Goal: Task Accomplishment & Management: Manage account settings

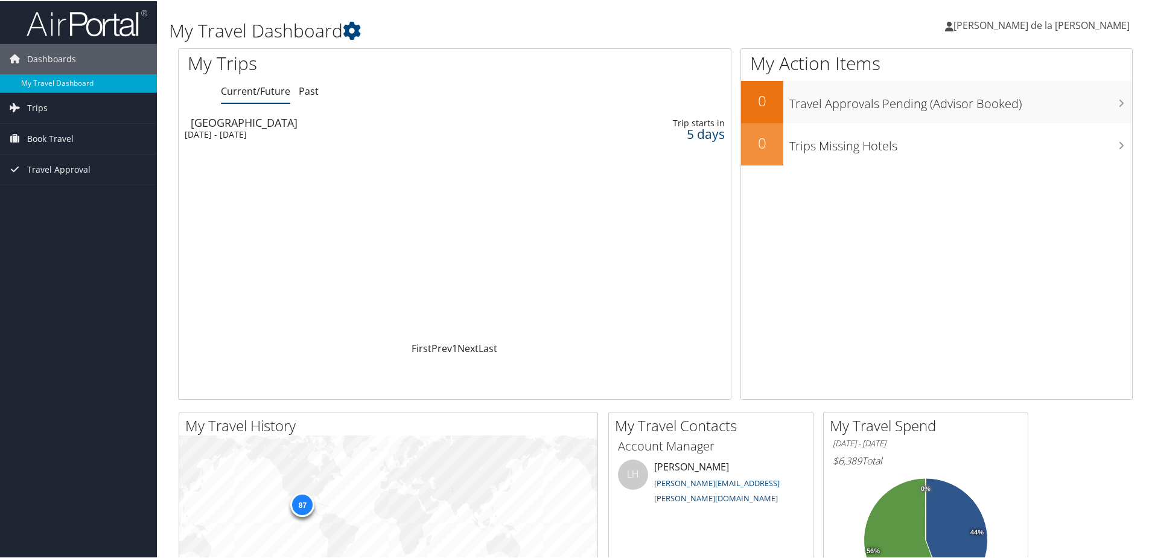
click at [1049, 27] on span "[PERSON_NAME] de la [PERSON_NAME]" at bounding box center [1041, 23] width 176 height 13
click at [1046, 106] on link "View Travel Profile" at bounding box center [1060, 107] width 135 height 21
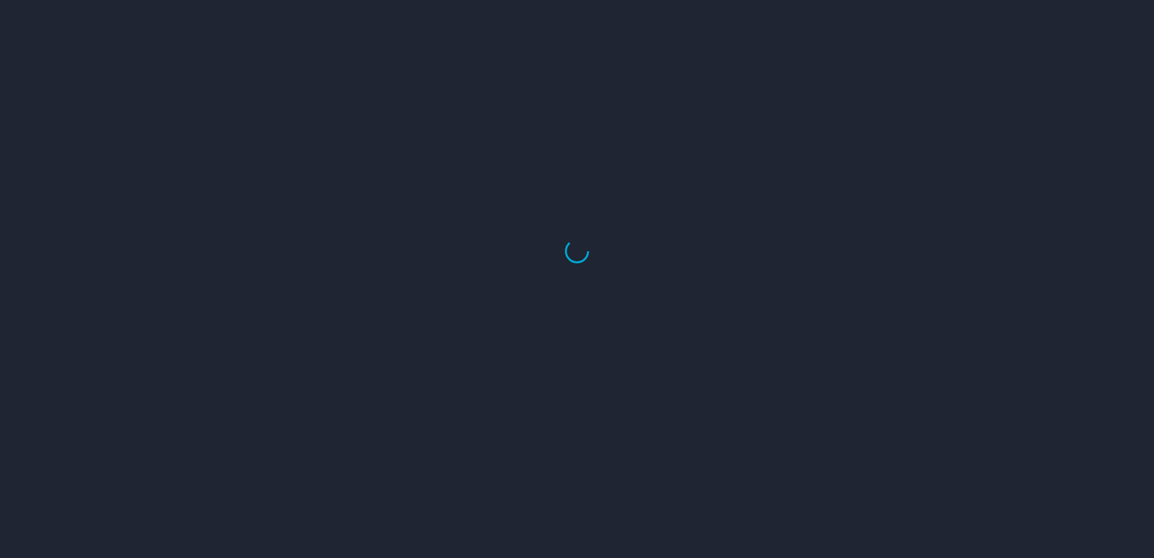
select select "US"
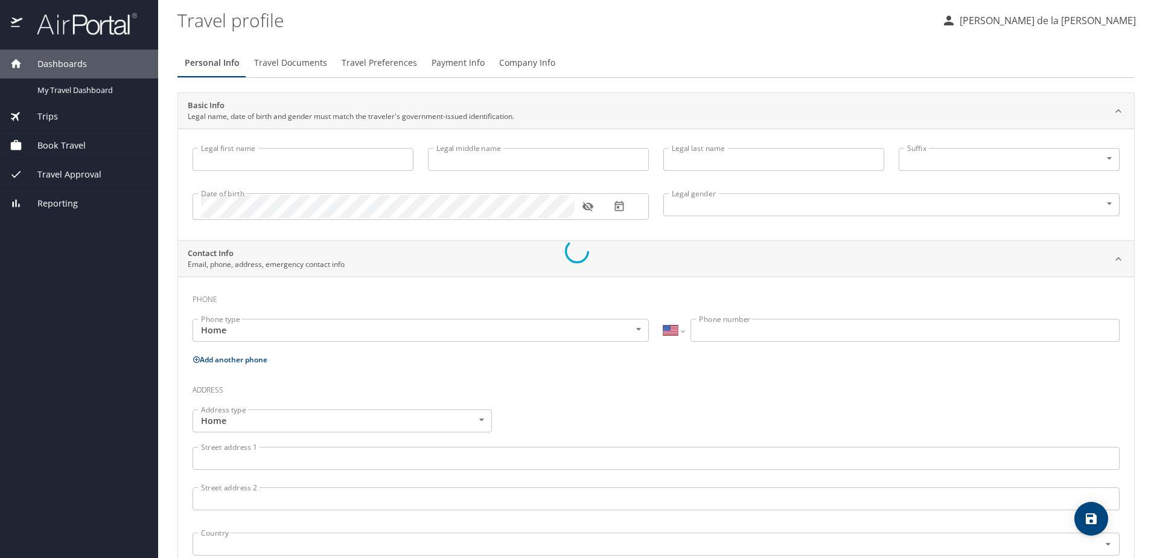
type input "[PERSON_NAME]"
type input "Angel"
type input "[PERSON_NAME] de la [PERSON_NAME]"
type input "[DEMOGRAPHIC_DATA]"
type input "[PERSON_NAME]"
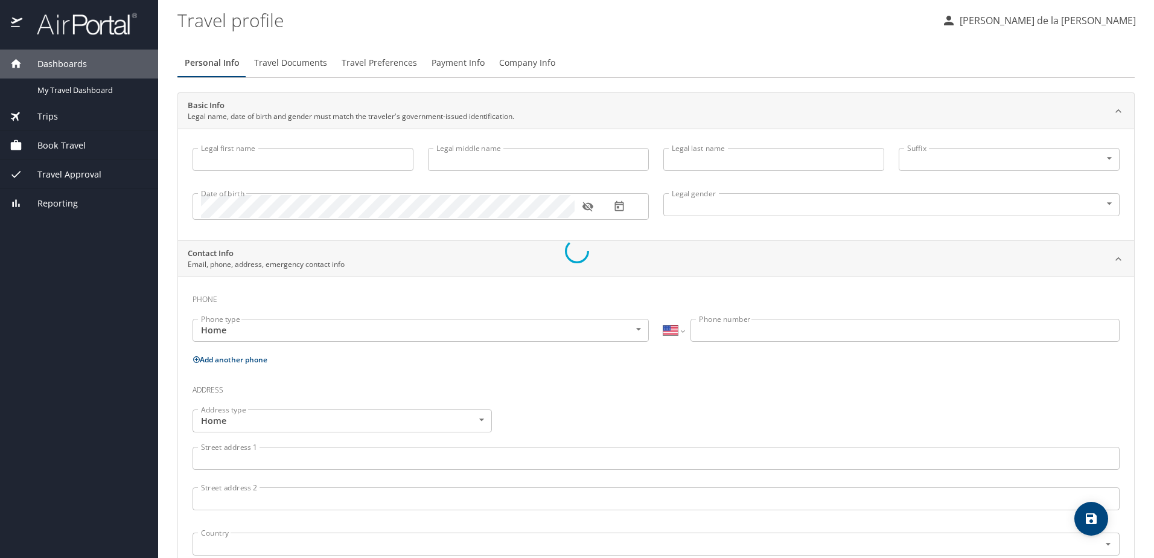
type input "[PERSON_NAME]"
select select "MX"
type input "[PHONE_NUMBER]"
select select "MX"
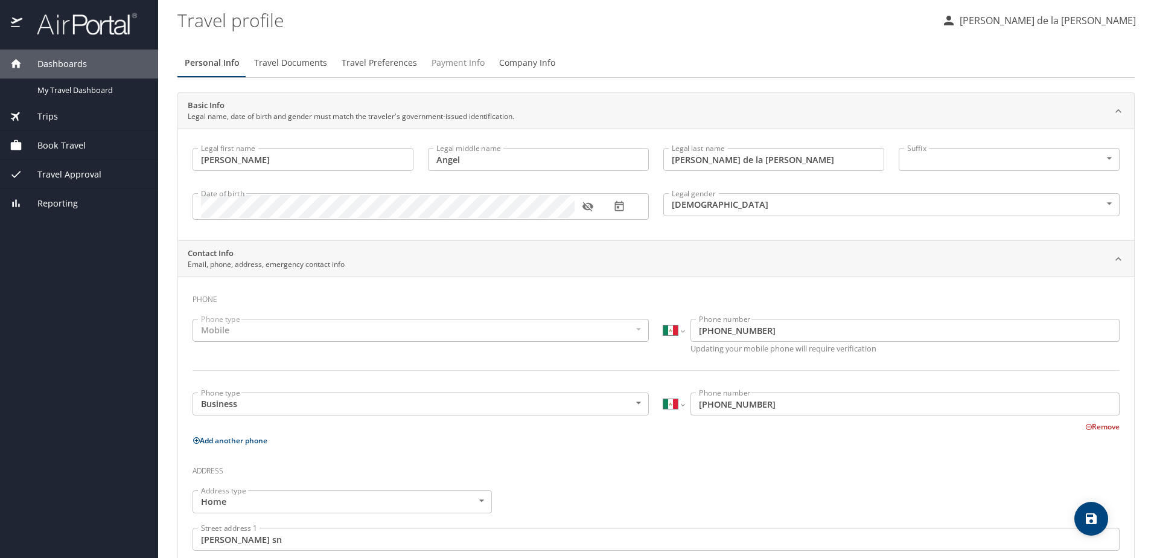
click at [448, 69] on span "Payment Info" at bounding box center [457, 63] width 53 height 15
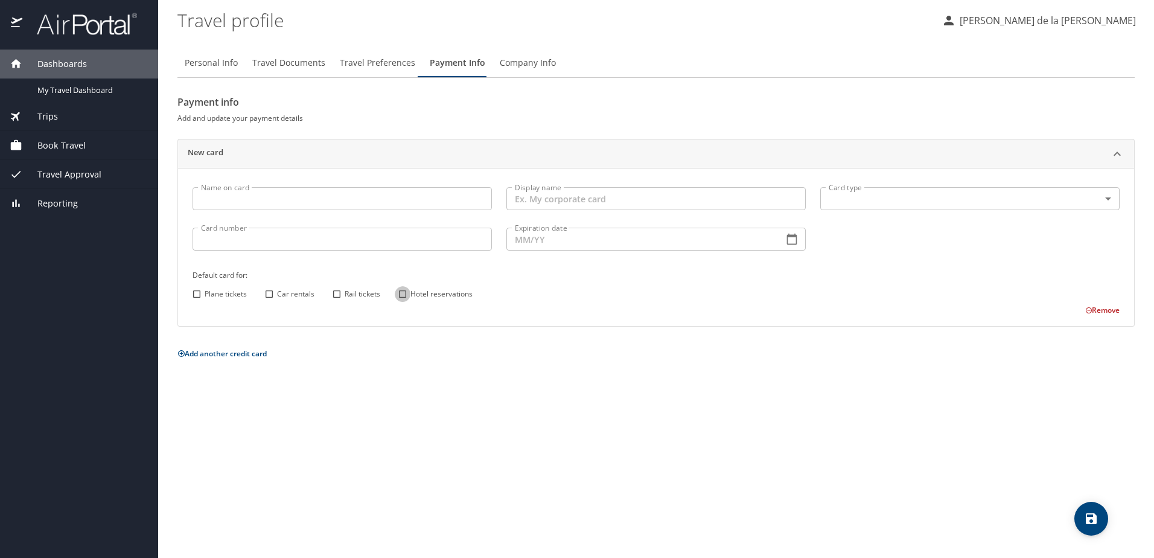
click at [403, 296] on input "Hotel reservations" at bounding box center [403, 294] width 16 height 16
checkbox input "true"
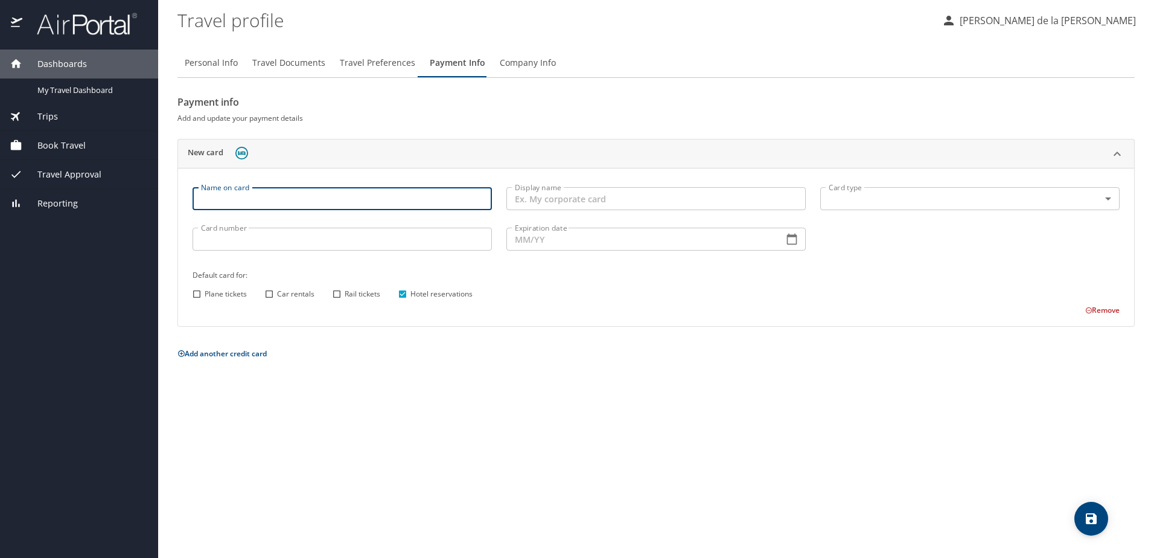
click at [294, 206] on input "Name on card" at bounding box center [341, 198] width 299 height 23
type input "[PERSON_NAME]"
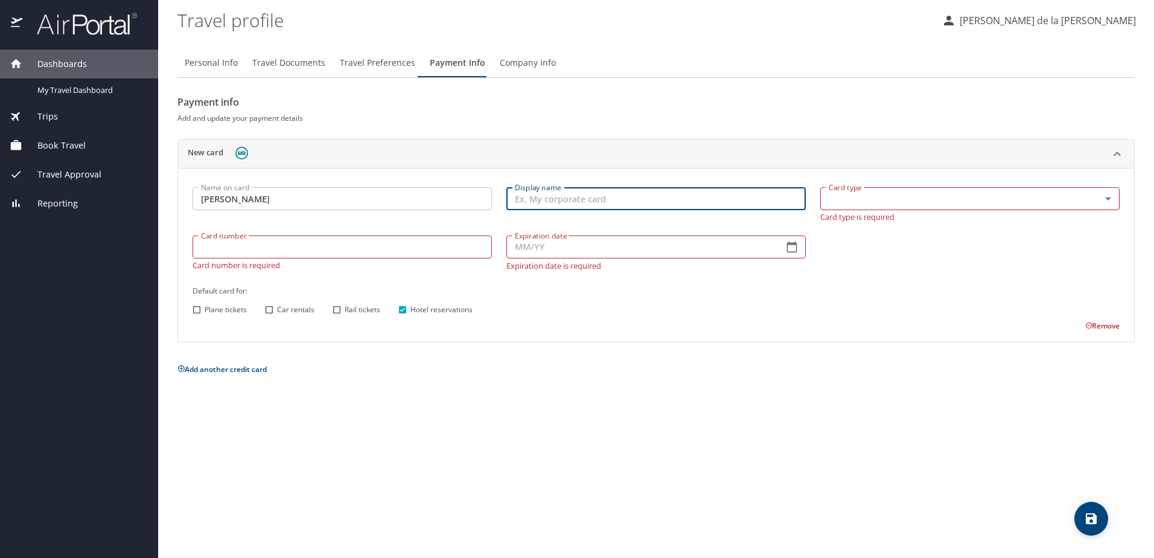
click at [618, 201] on input "Display name" at bounding box center [655, 198] width 299 height 23
type input "My corporate card"
click at [876, 197] on body "Dashboards My Travel Dashboard Trips Current / Future Trips Past Trips Trips Mi…" at bounding box center [577, 279] width 1154 height 558
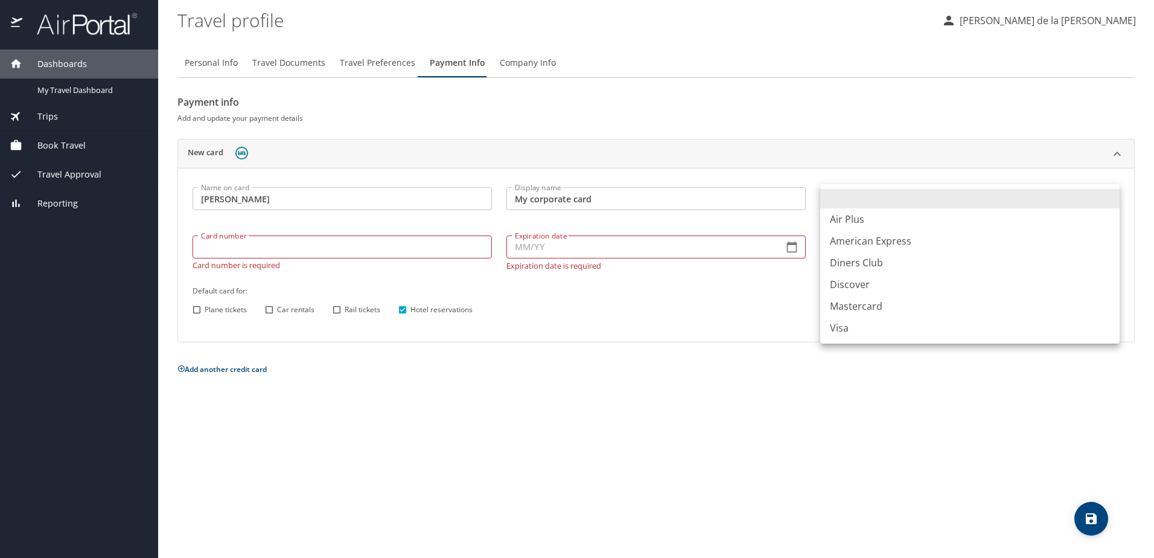
click at [864, 325] on li "Visa" at bounding box center [969, 328] width 299 height 22
type input "VI"
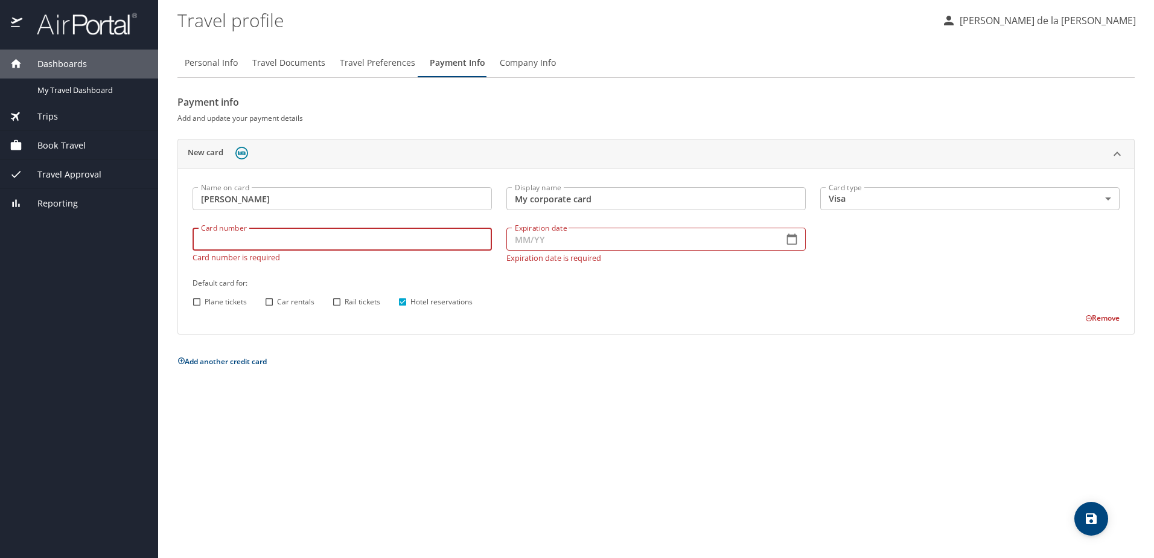
click at [307, 248] on input "Card number" at bounding box center [341, 238] width 299 height 23
type input "[CREDIT_CARD_NUMBER]"
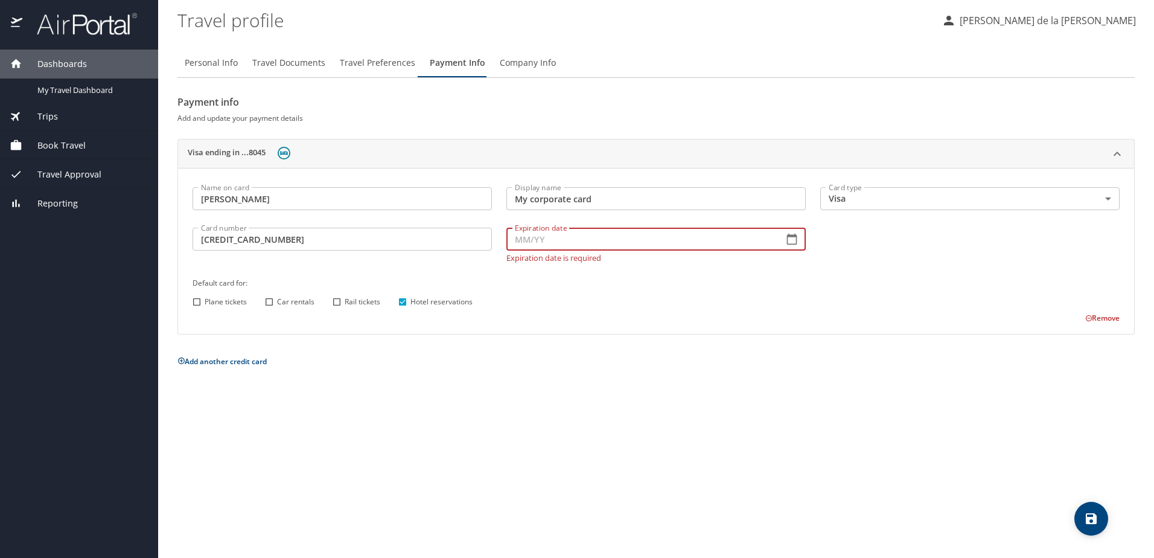
click at [545, 243] on input "Expiration date" at bounding box center [639, 238] width 267 height 23
click at [786, 238] on icon "button" at bounding box center [792, 239] width 12 height 12
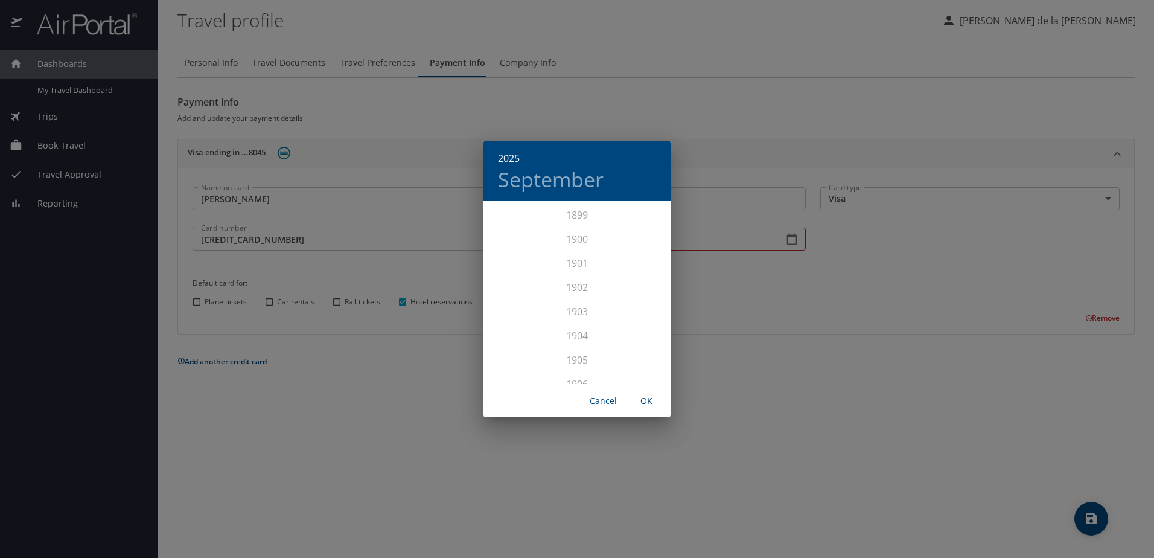
scroll to position [2969, 0]
click at [580, 323] on div "2026" at bounding box center [576, 323] width 187 height 24
click at [518, 316] on div "Jul" at bounding box center [514, 315] width 62 height 45
click at [638, 399] on span "OK" at bounding box center [646, 400] width 29 height 15
type input "07/26"
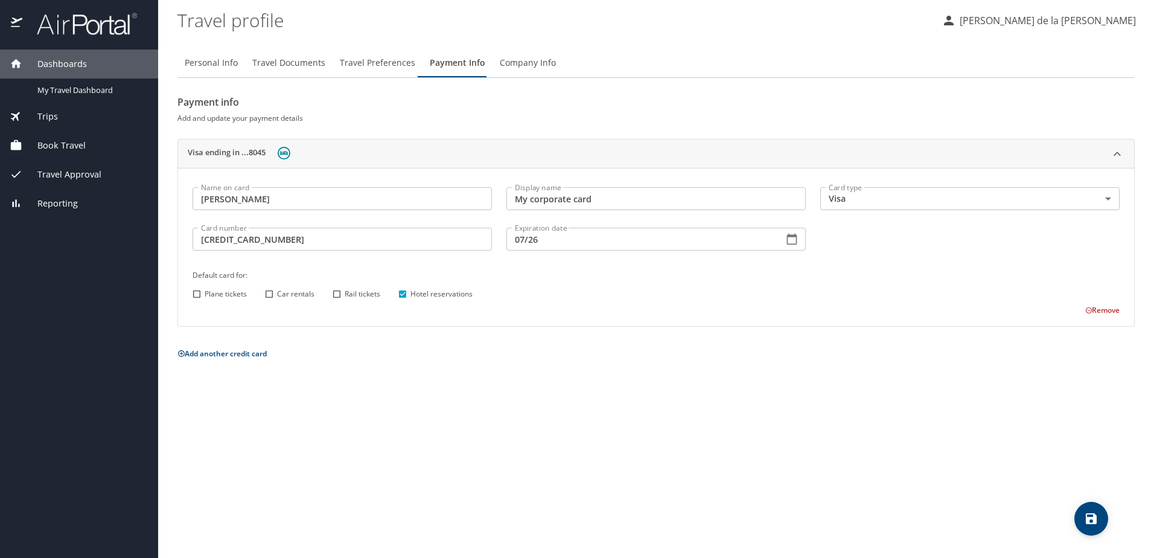
click at [1090, 520] on icon "save" at bounding box center [1091, 518] width 14 height 14
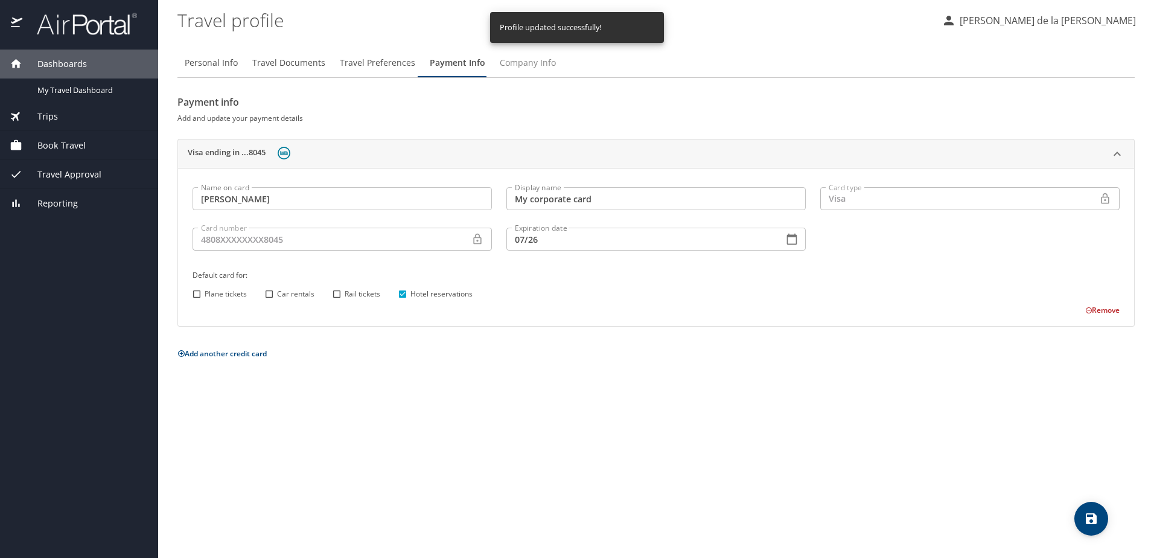
click at [506, 65] on span "Company Info" at bounding box center [528, 63] width 56 height 15
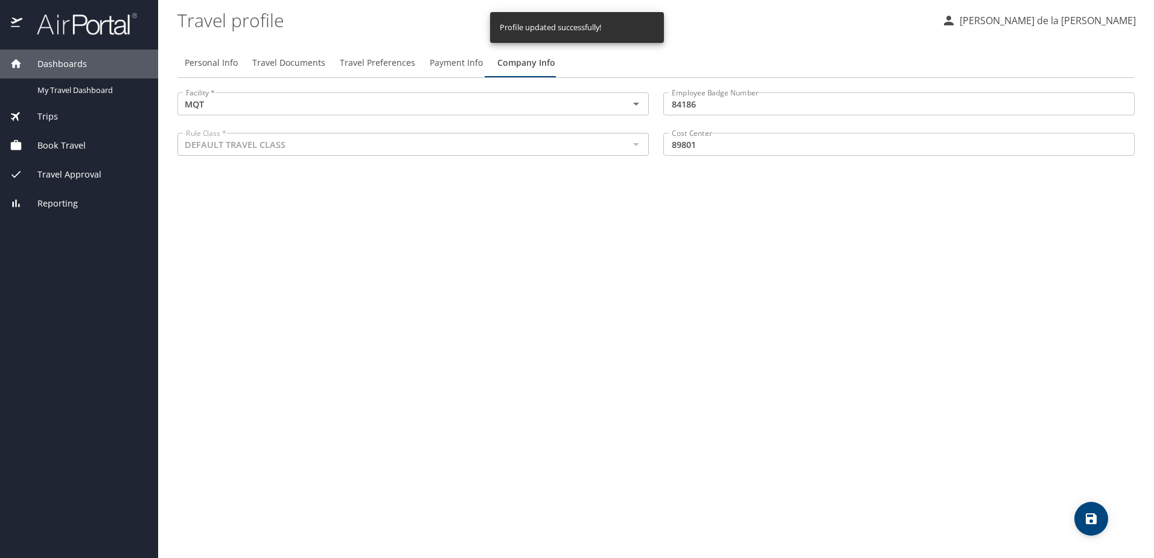
click at [711, 109] on input "84186" at bounding box center [898, 103] width 471 height 23
click at [462, 65] on span "Payment Info" at bounding box center [456, 63] width 53 height 15
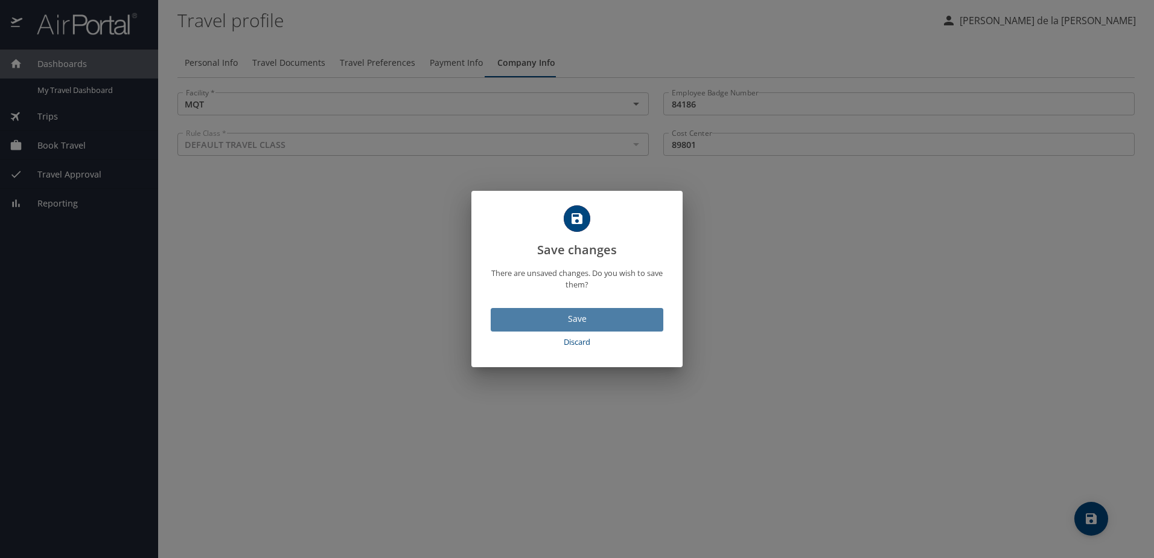
click at [554, 317] on span "Save" at bounding box center [576, 318] width 153 height 15
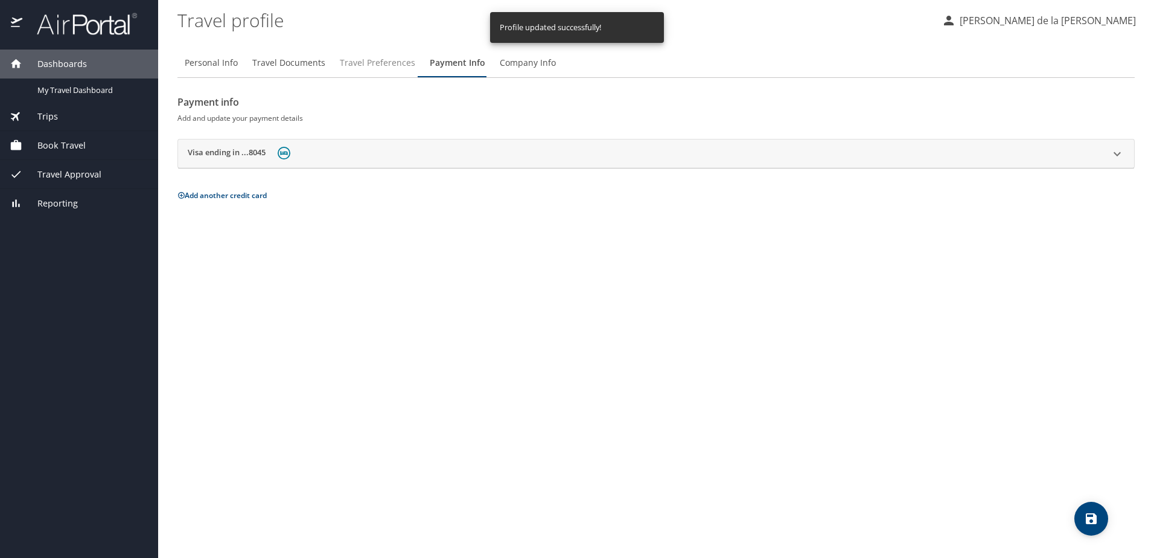
click at [383, 63] on span "Travel Preferences" at bounding box center [377, 63] width 75 height 15
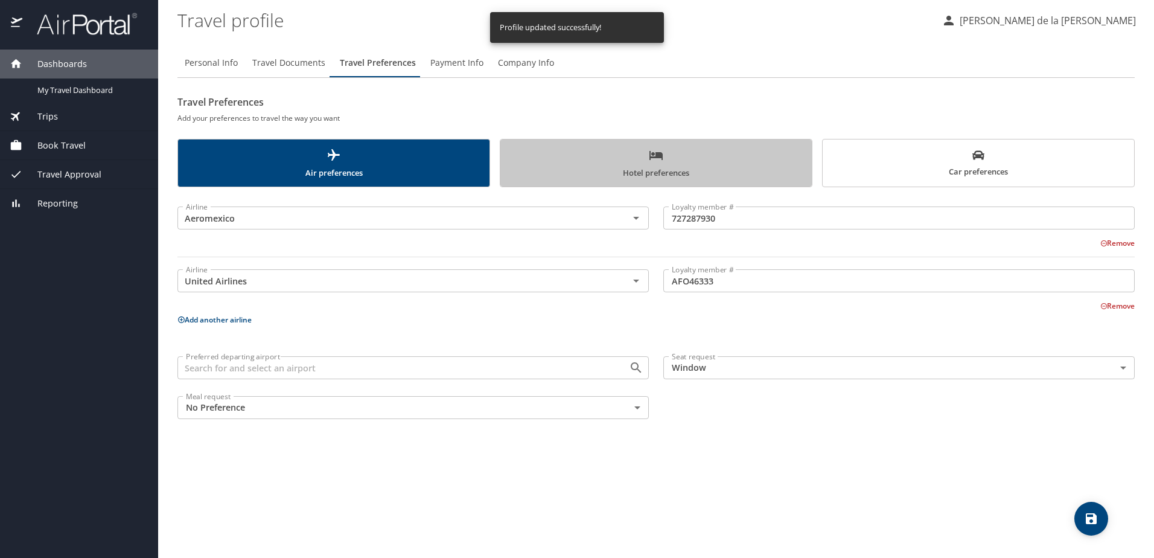
click at [635, 162] on span "Hotel preferences" at bounding box center [655, 164] width 297 height 32
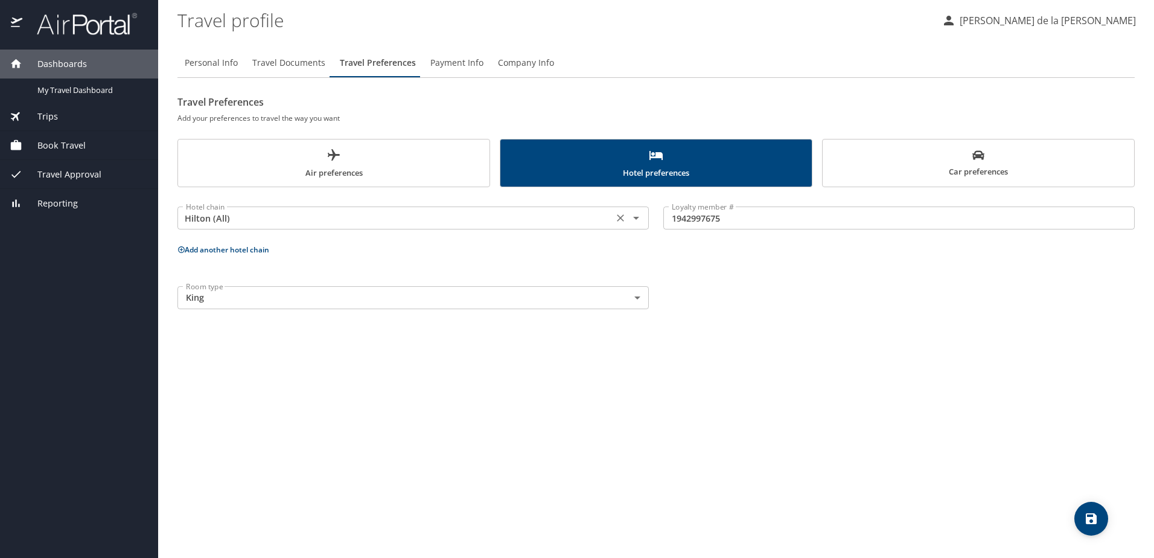
click at [397, 212] on input "Hilton (All)" at bounding box center [395, 218] width 428 height 16
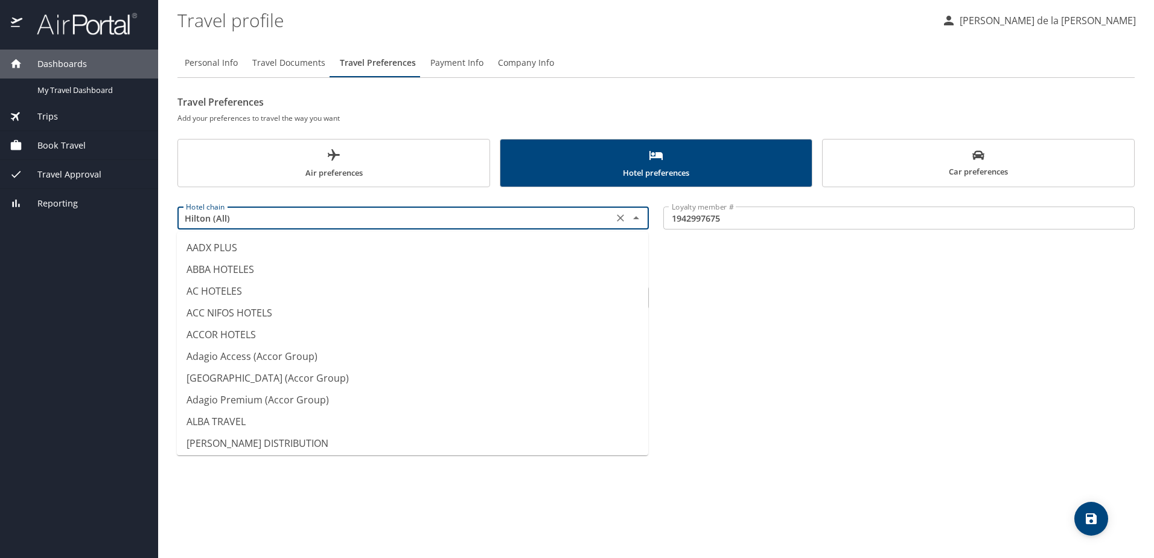
scroll to position [2477, 0]
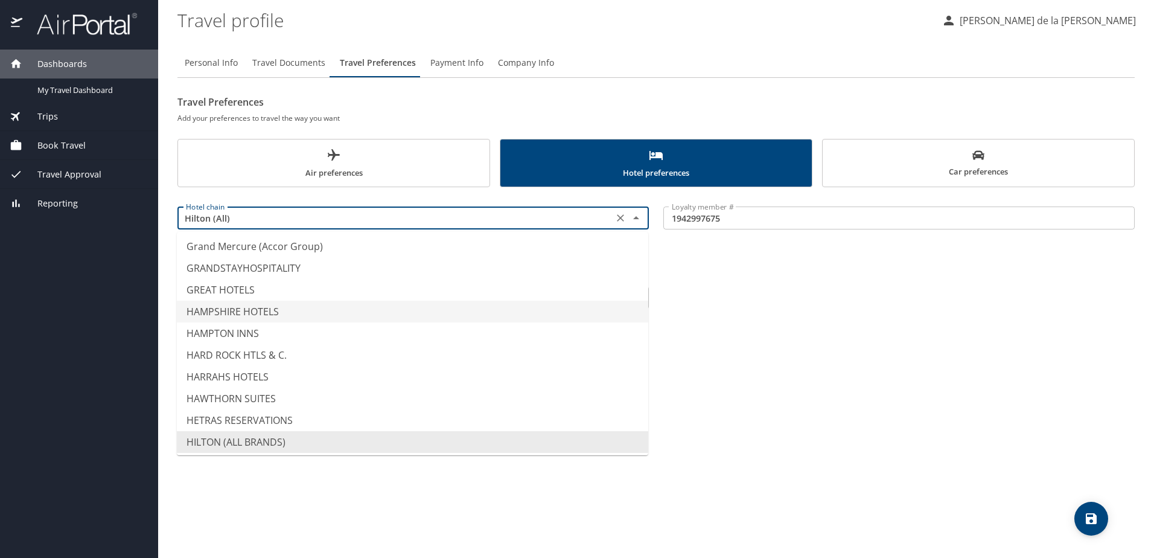
type input "HAMPSHIRE HOTELS"
click at [732, 322] on div "Personal Info Travel Documents Travel Preferences Payment Info Company Info Tra…" at bounding box center [655, 298] width 957 height 519
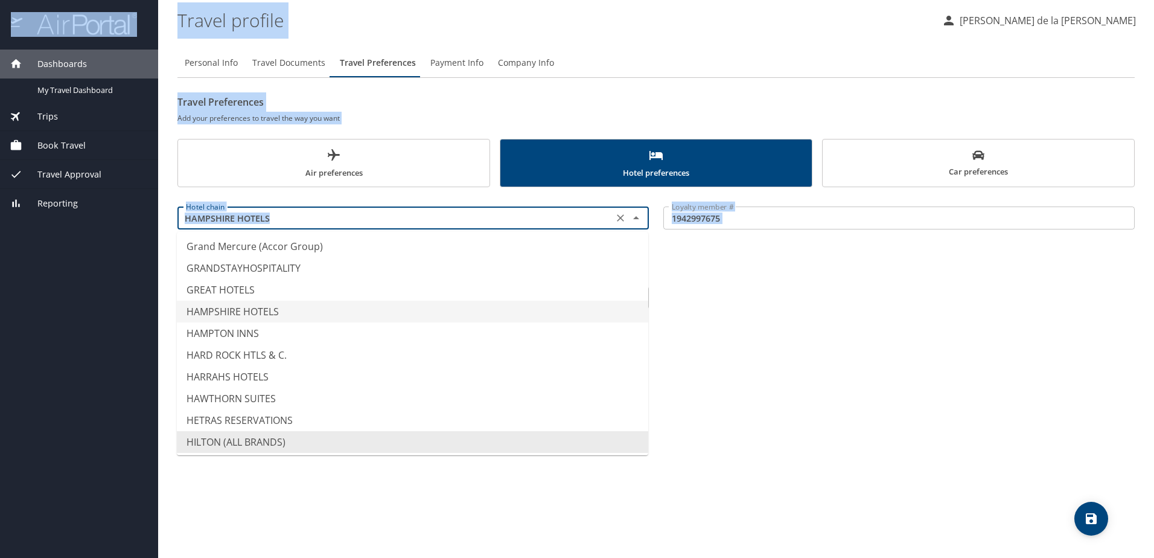
click at [732, 322] on div "Personal Info Travel Documents Travel Preferences Payment Info Company Info Tra…" at bounding box center [655, 298] width 957 height 519
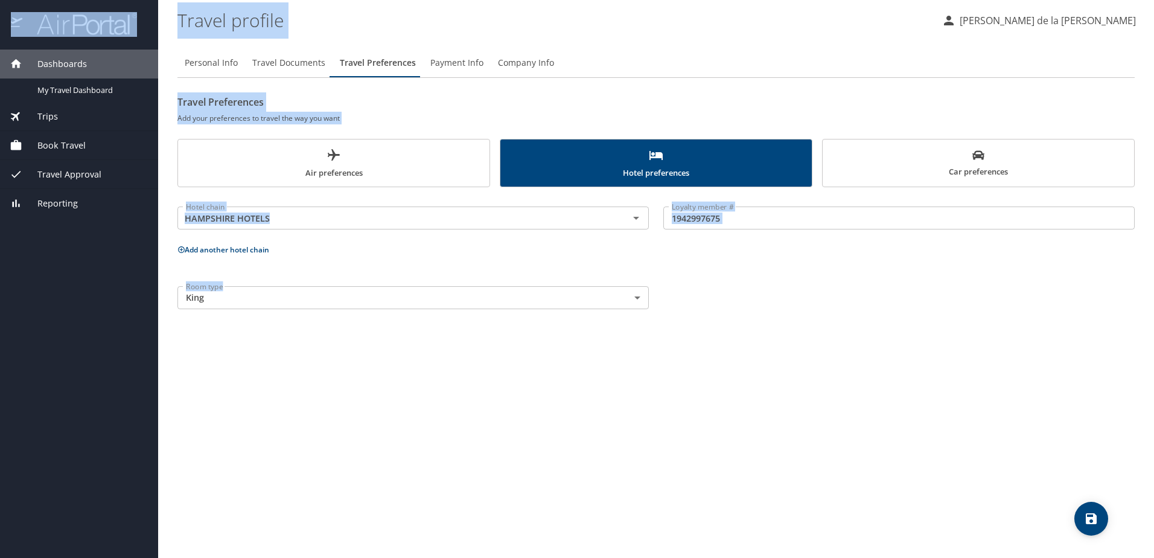
click at [498, 298] on body "Dashboards My Travel Dashboard Trips Current / Future Trips Past Trips Trips Mi…" at bounding box center [577, 279] width 1154 height 558
click at [766, 332] on div "Personal Info Travel Documents Travel Preferences Payment Info Company Info Tra…" at bounding box center [655, 298] width 957 height 519
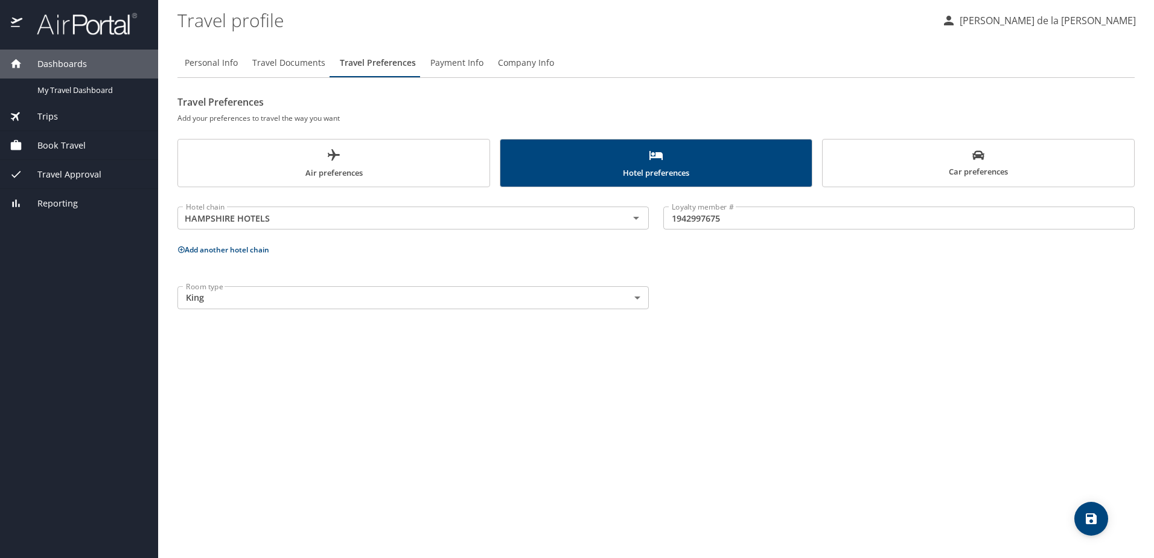
click at [267, 65] on span "Travel Documents" at bounding box center [288, 63] width 73 height 15
click at [285, 68] on span "Travel Documents" at bounding box center [288, 63] width 73 height 15
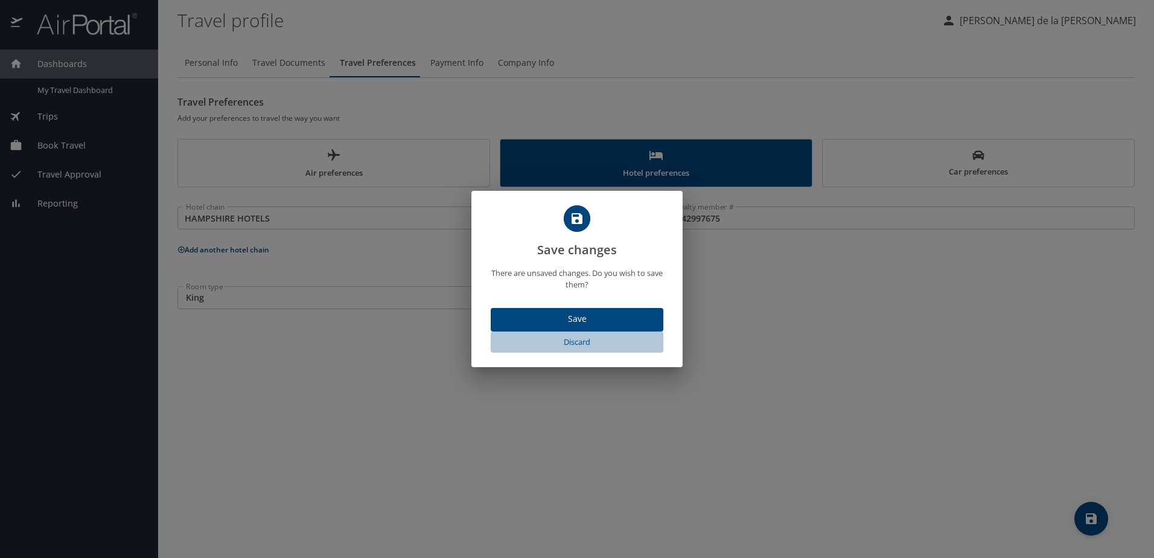
click at [574, 340] on span "Discard" at bounding box center [576, 342] width 163 height 14
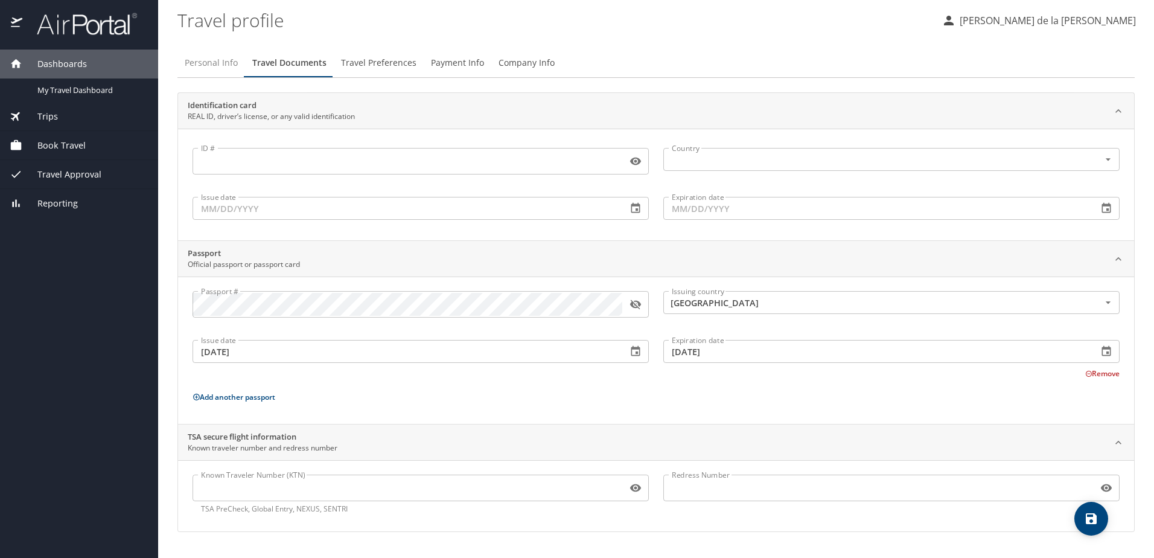
click at [227, 63] on span "Personal Info" at bounding box center [211, 63] width 53 height 15
select select "MX"
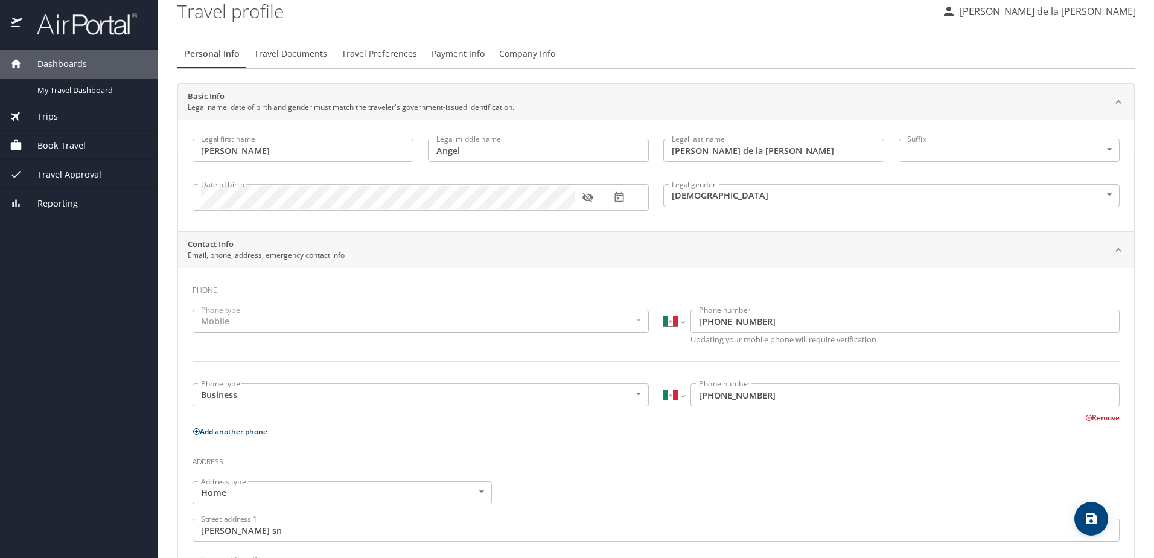
scroll to position [0, 0]
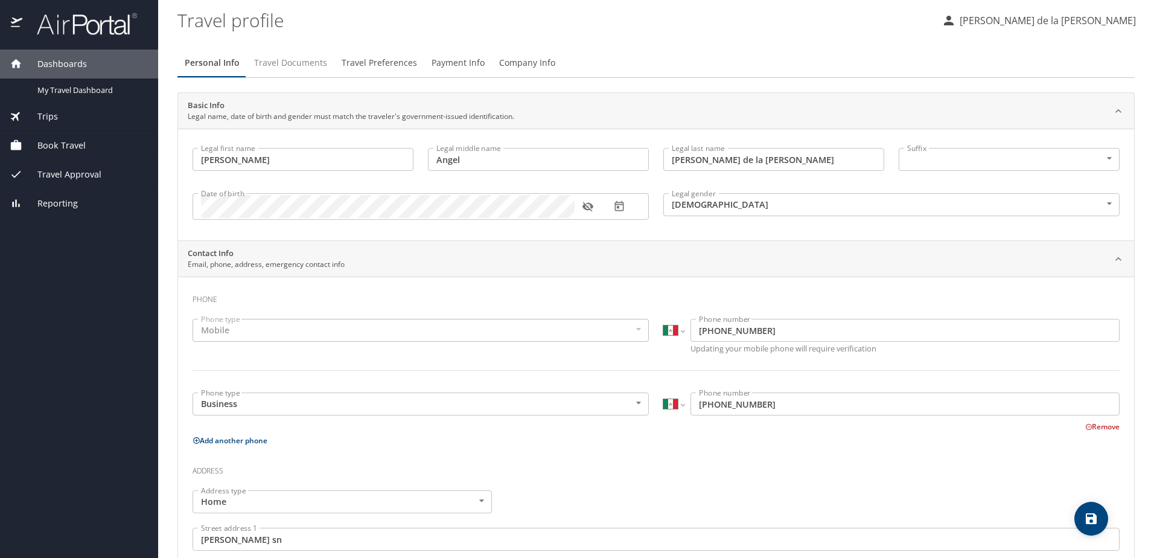
click at [290, 69] on span "Travel Documents" at bounding box center [290, 63] width 73 height 15
